Goal: Information Seeking & Learning: Learn about a topic

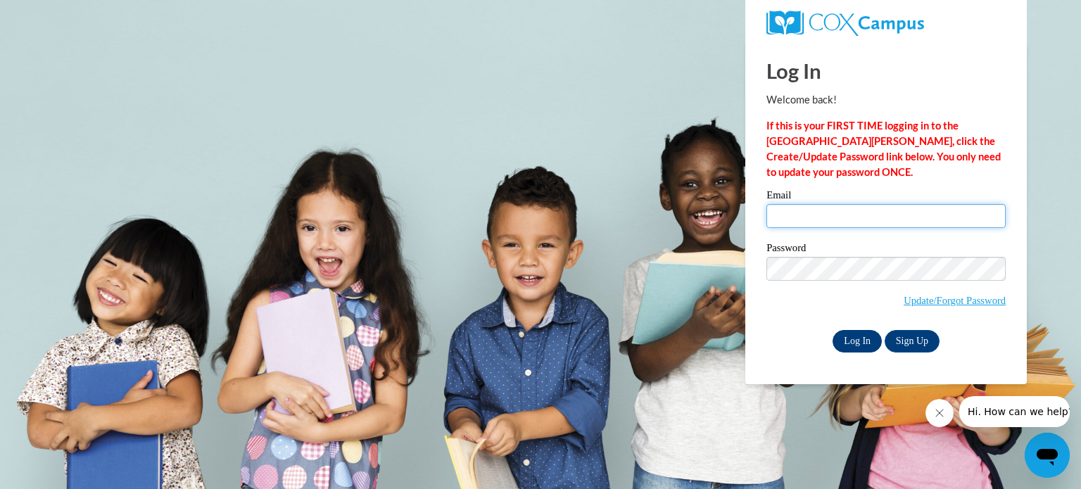
type input "[EMAIL_ADDRESS][DOMAIN_NAME]"
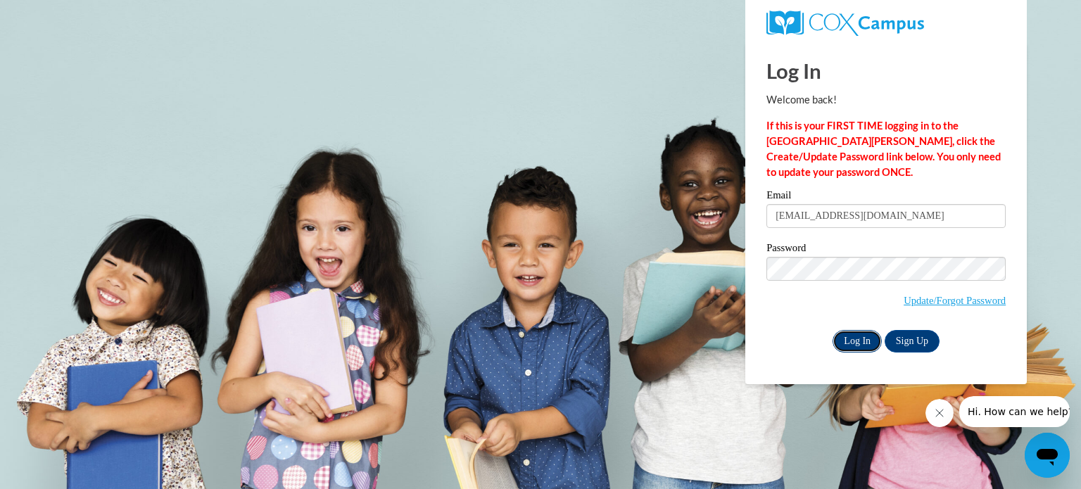
click at [847, 343] on input "Log In" at bounding box center [857, 341] width 49 height 23
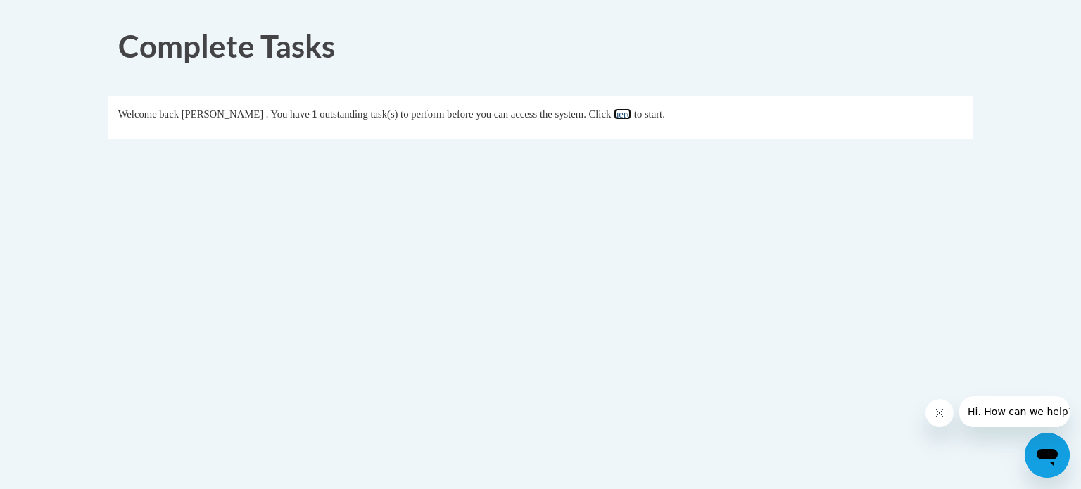
click at [631, 114] on link "here" at bounding box center [623, 113] width 18 height 11
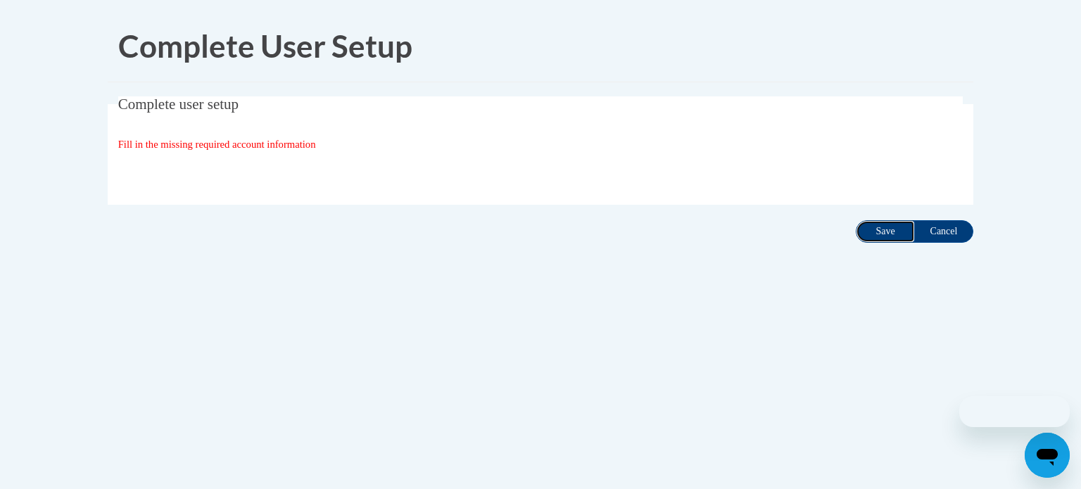
click at [905, 228] on input "Save" at bounding box center [885, 231] width 59 height 23
click at [944, 241] on input "Cancel" at bounding box center [943, 231] width 59 height 23
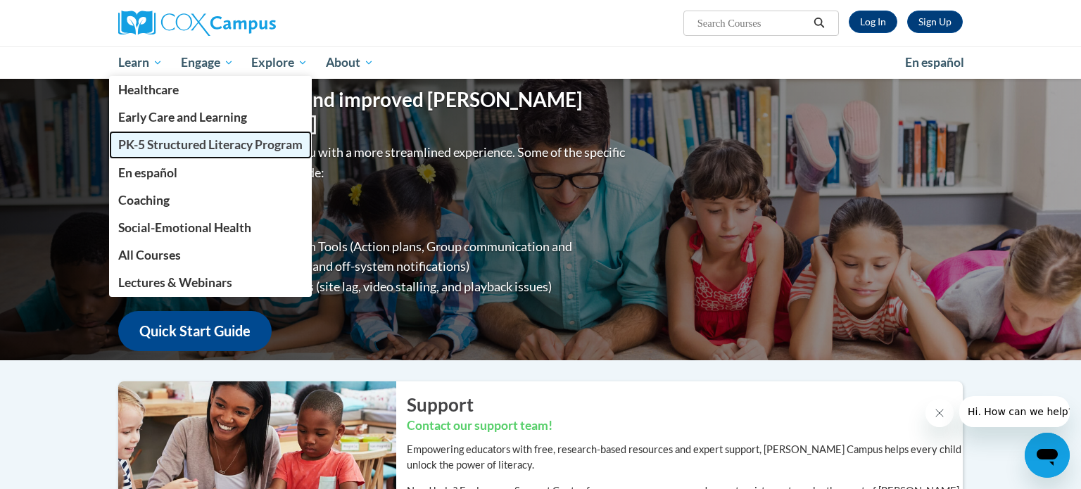
click at [143, 146] on span "PK-5 Structured Literacy Program" at bounding box center [210, 144] width 184 height 15
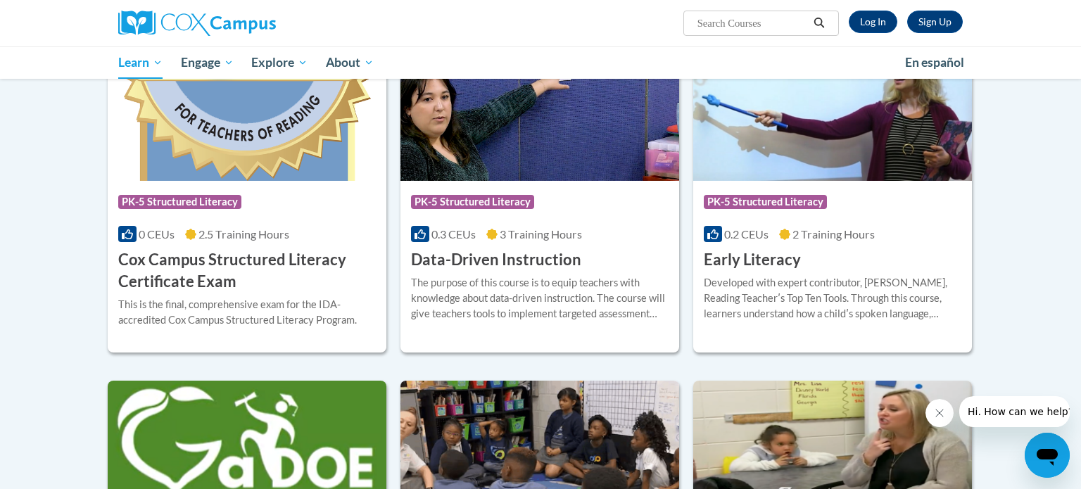
scroll to position [504, 0]
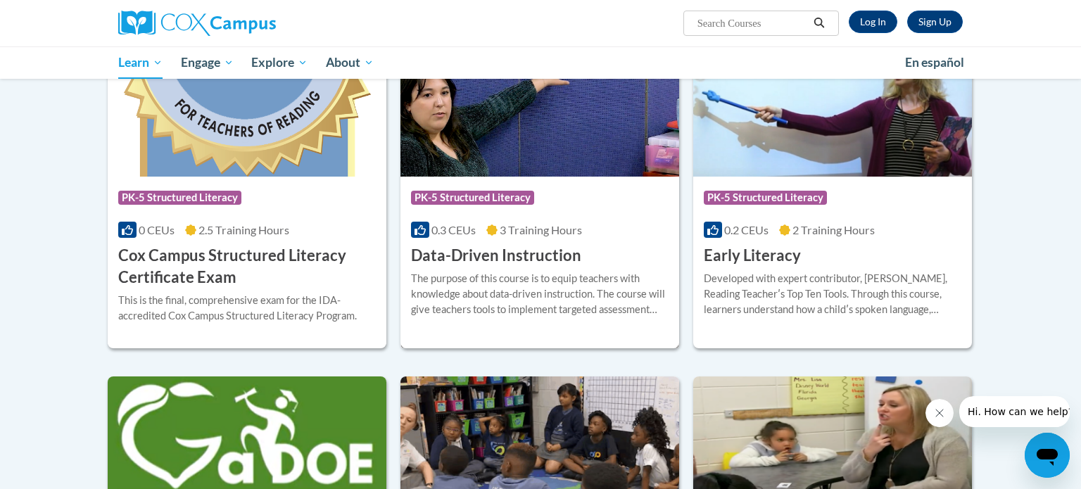
click at [488, 243] on div "Course Category: PK-5 Structured Literacy 0.3 CEUs 3 Training Hours COURSE Data…" at bounding box center [539, 222] width 279 height 90
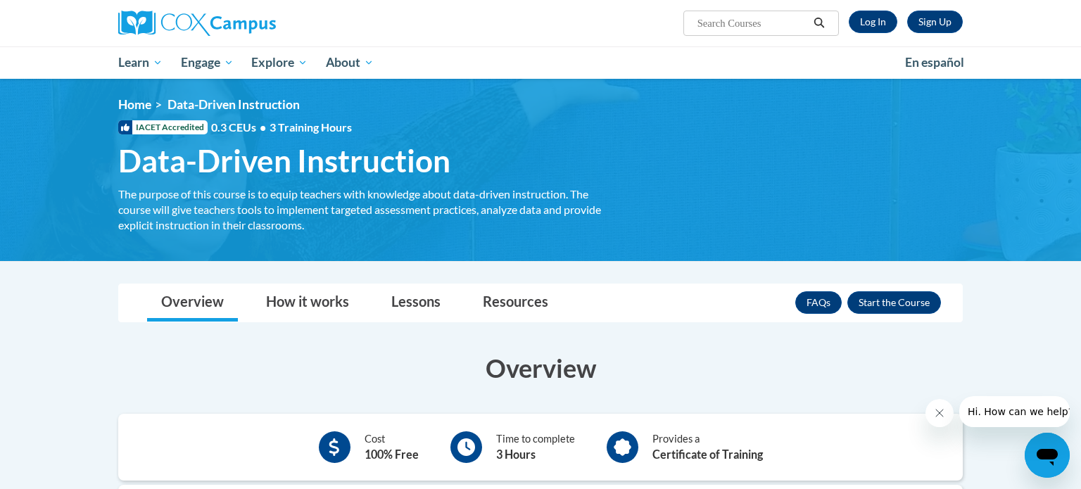
scroll to position [3, 0]
